Goal: Task Accomplishment & Management: Manage account settings

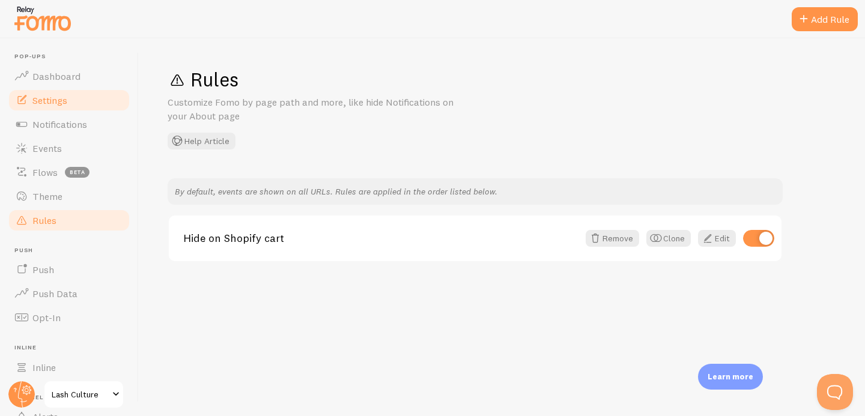
click at [58, 103] on span "Settings" at bounding box center [49, 100] width 35 height 12
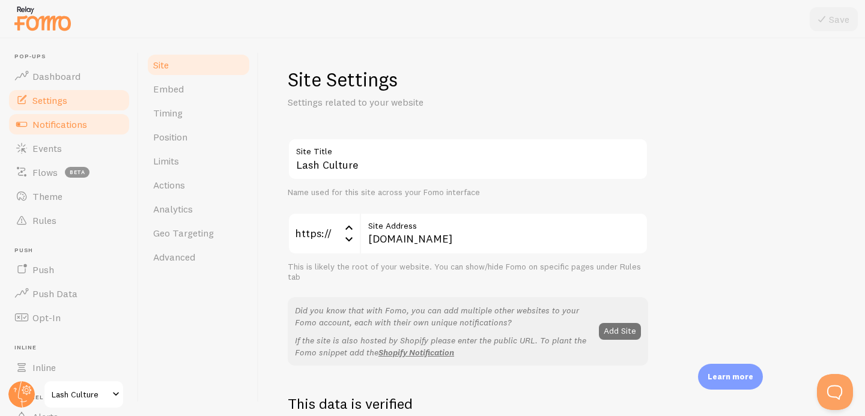
click at [59, 121] on span "Notifications" at bounding box center [59, 124] width 55 height 12
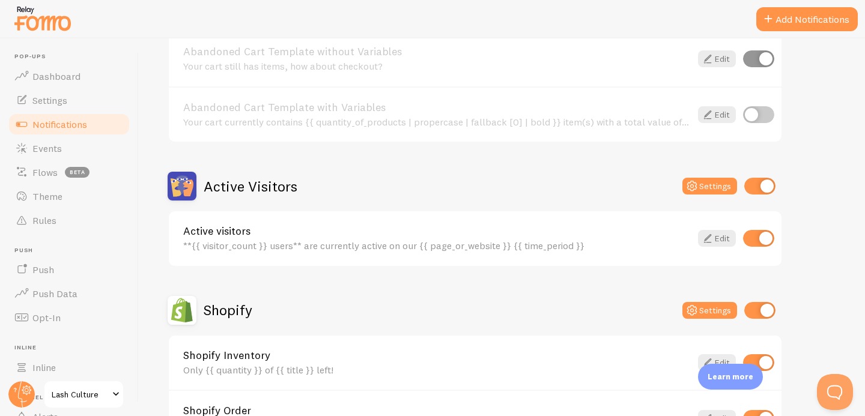
scroll to position [184, 0]
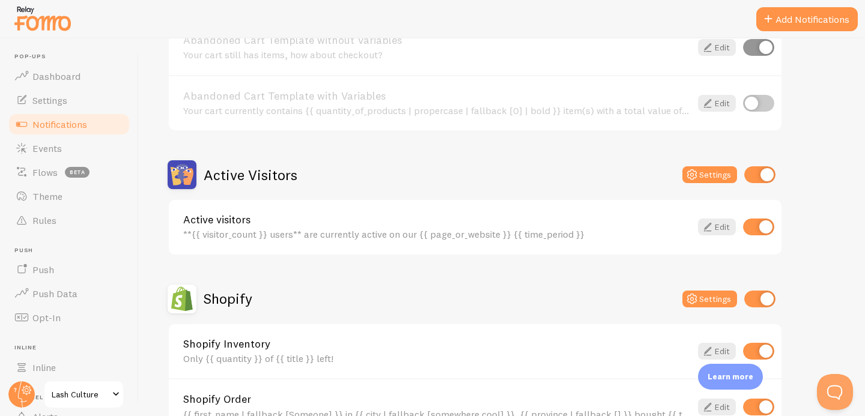
click at [756, 178] on input "checkbox" at bounding box center [759, 174] width 31 height 17
checkbox input "false"
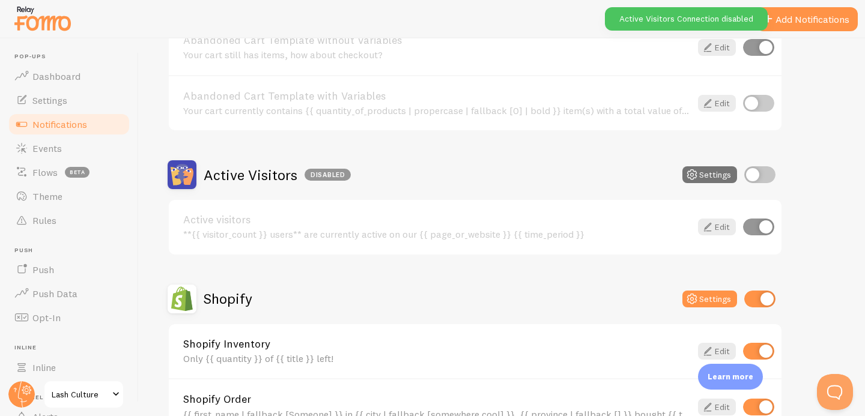
click at [763, 296] on input "checkbox" at bounding box center [759, 299] width 31 height 17
checkbox input "false"
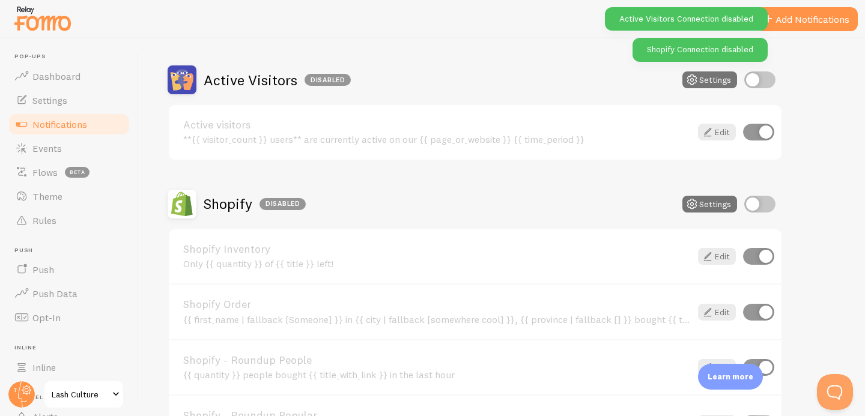
scroll to position [309, 0]
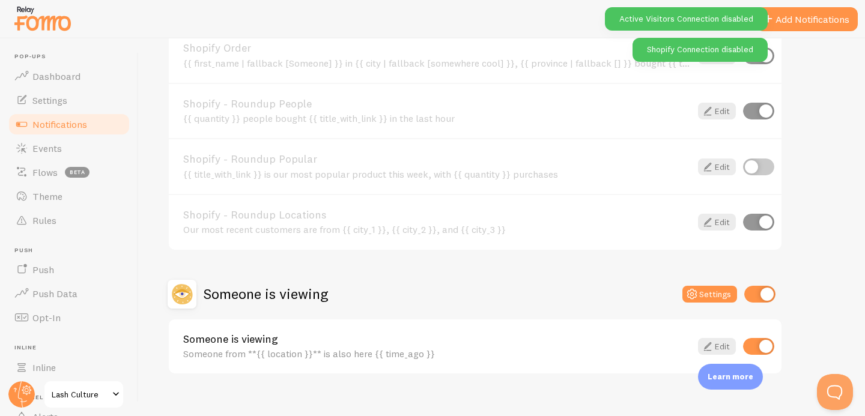
click at [760, 295] on input "checkbox" at bounding box center [759, 294] width 31 height 17
checkbox input "false"
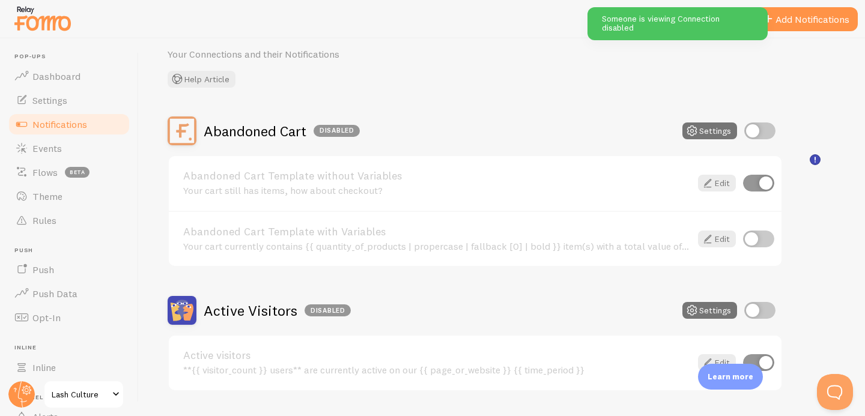
scroll to position [0, 0]
